Goal: Task Accomplishment & Management: Complete application form

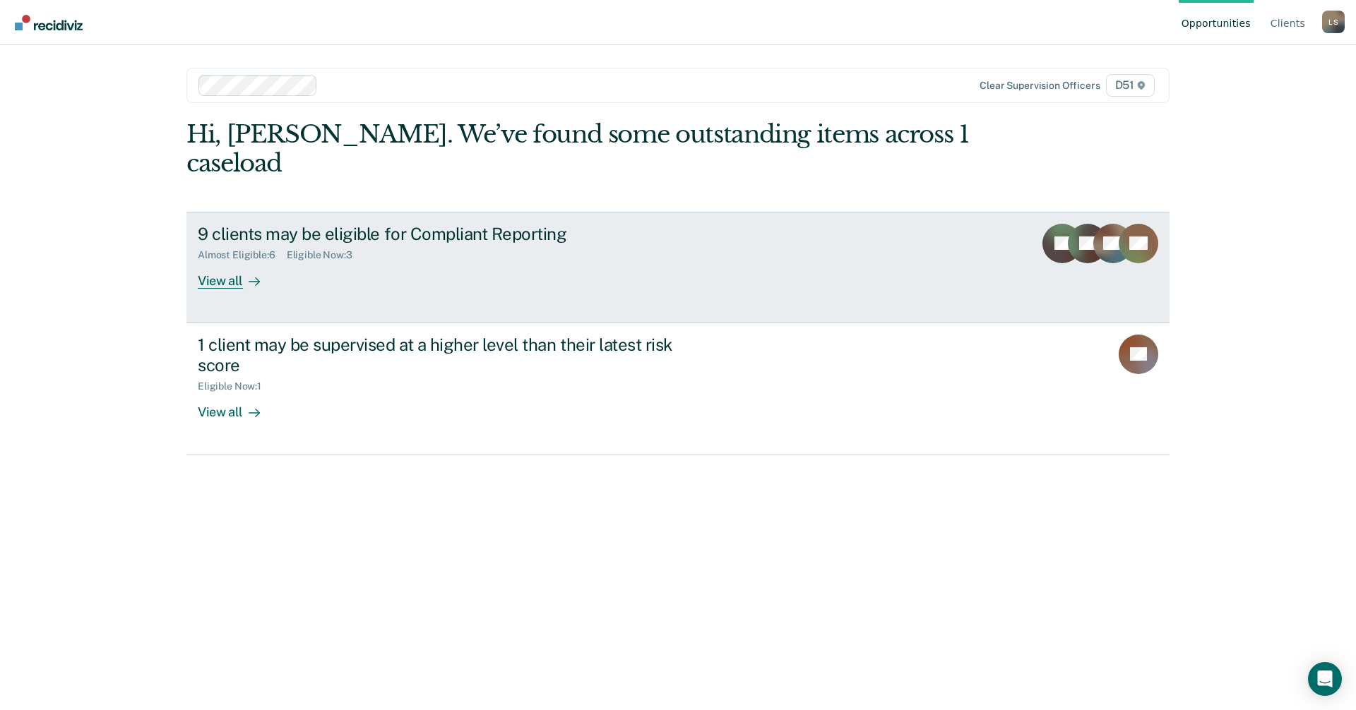
click at [227, 261] on div "View all" at bounding box center [237, 275] width 79 height 28
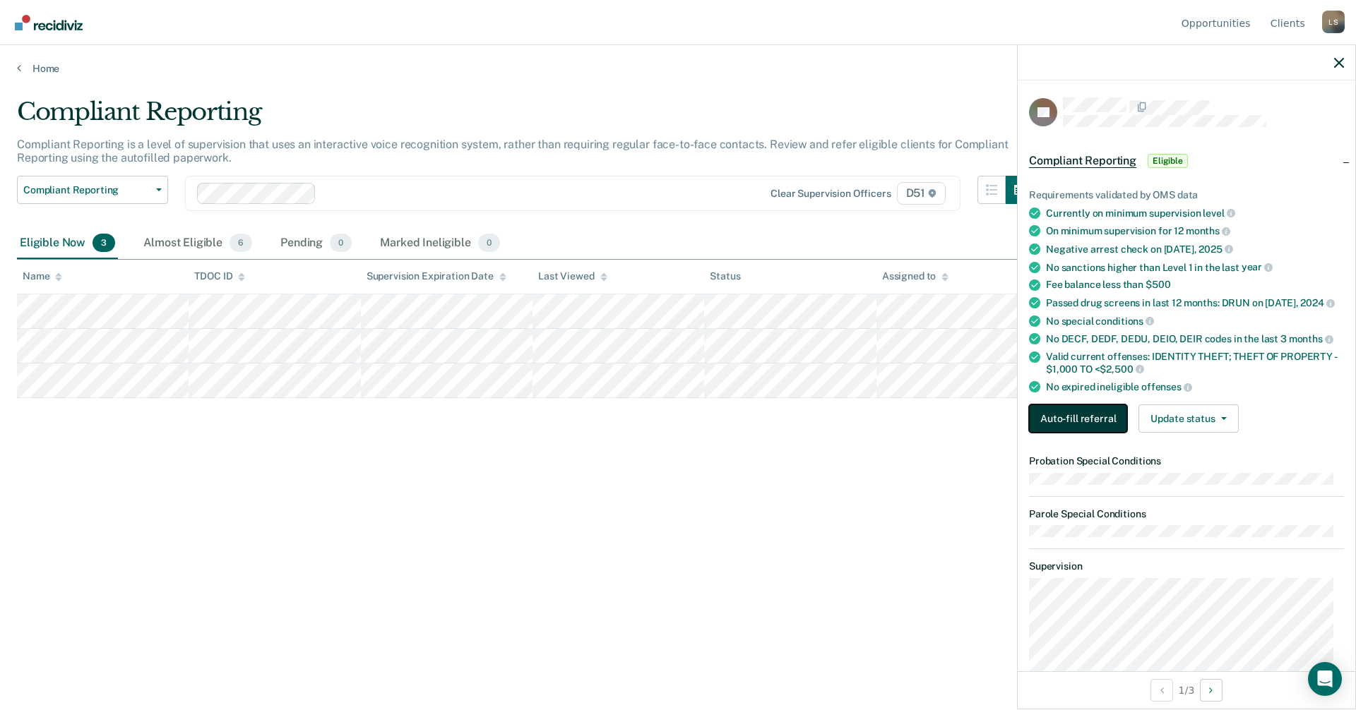
click at [1076, 428] on button "Auto-fill referral" at bounding box center [1078, 419] width 98 height 28
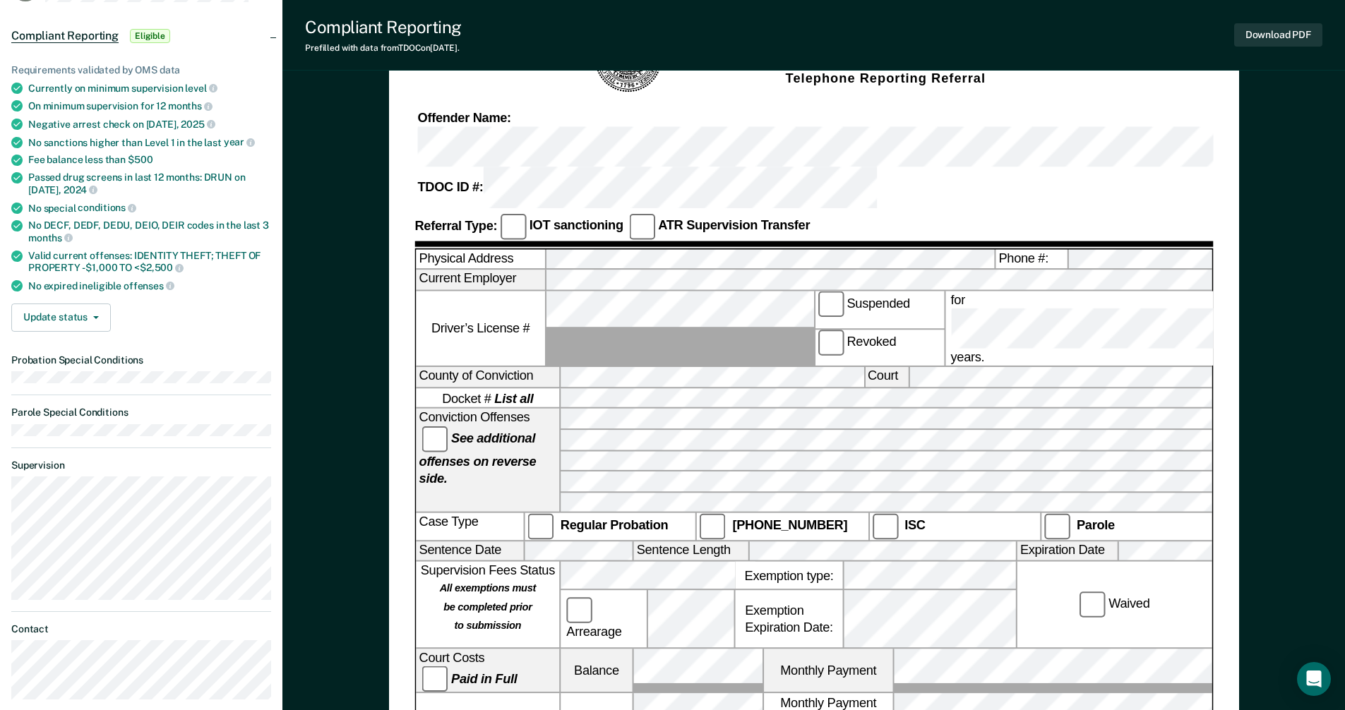
scroll to position [60, 0]
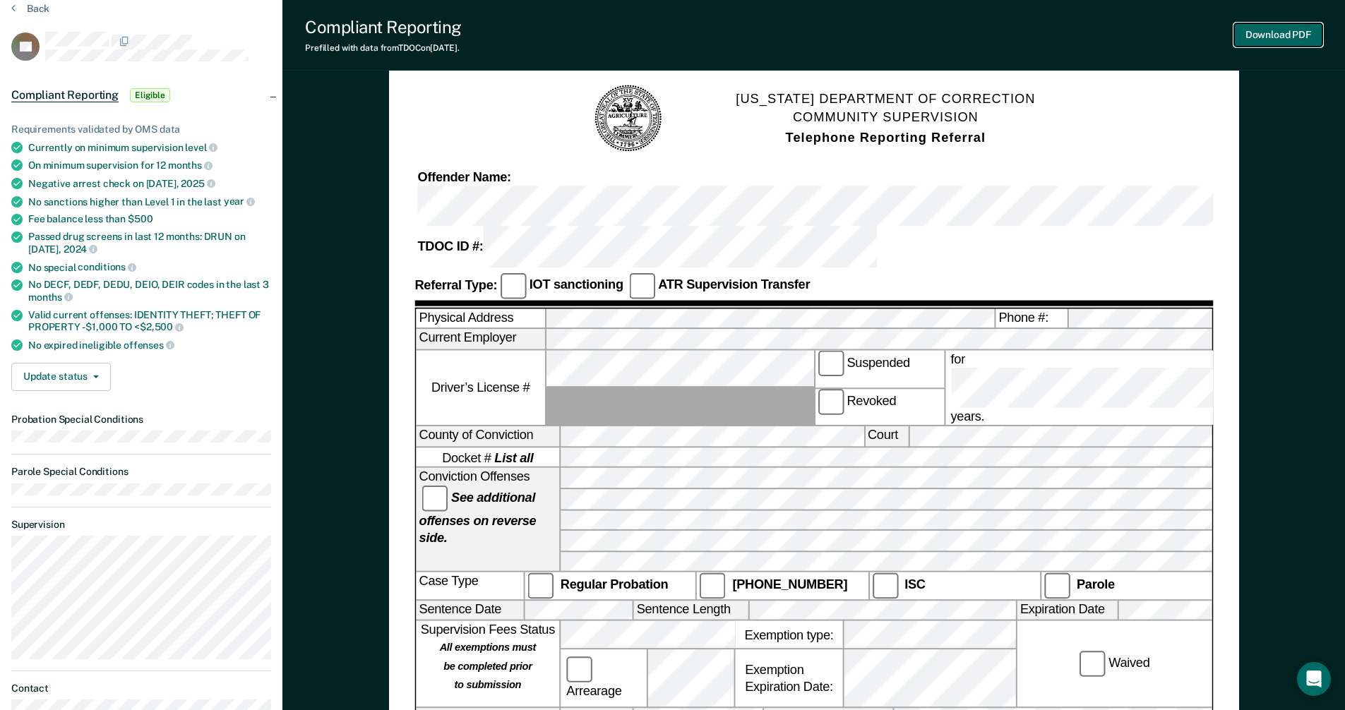
click at [1267, 40] on button "Download PDF" at bounding box center [1278, 34] width 88 height 23
